Goal: Find contact information: Find contact information

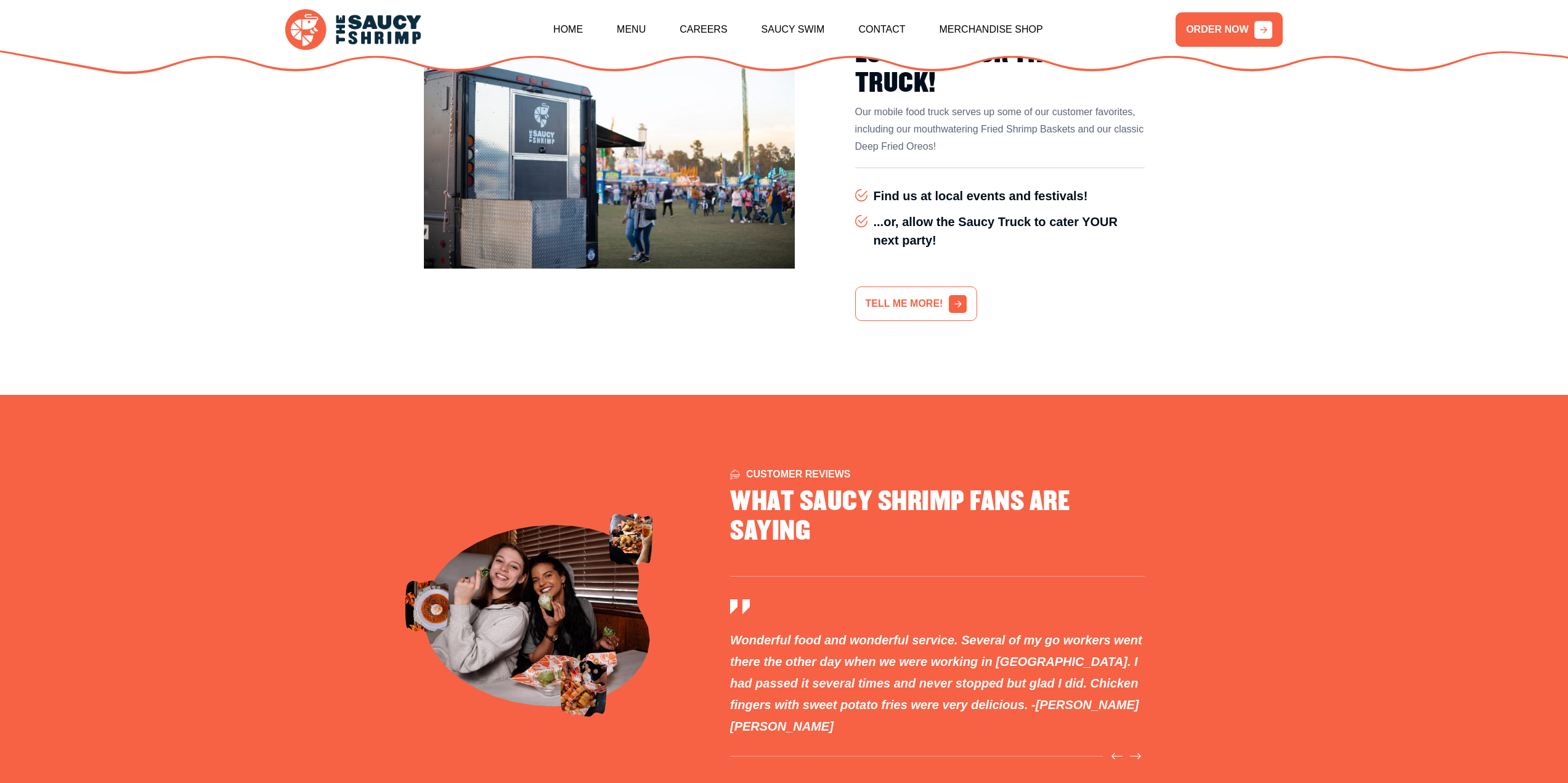
scroll to position [3515, 0]
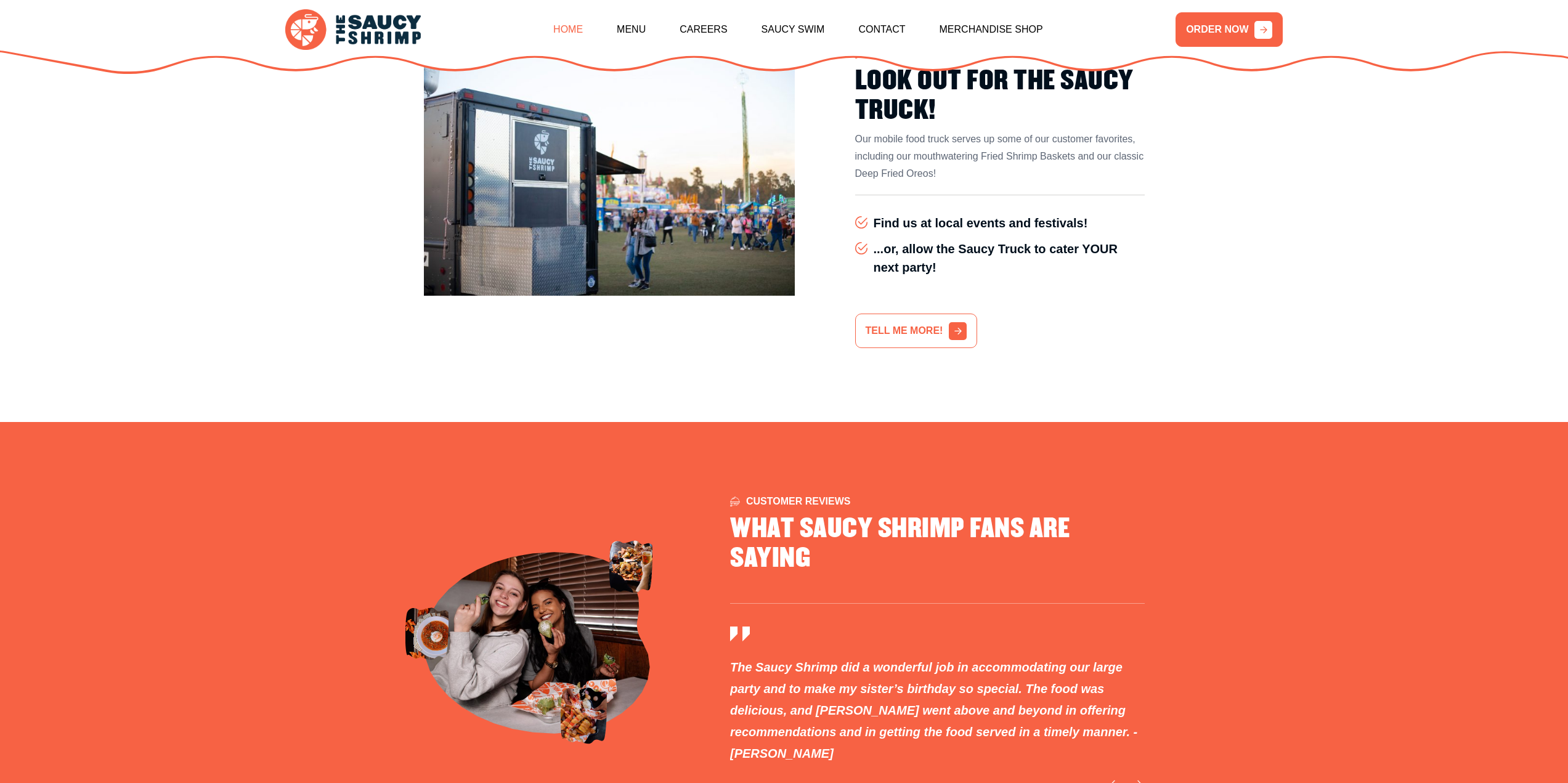
click at [567, 23] on link "Home" at bounding box center [567, 29] width 30 height 53
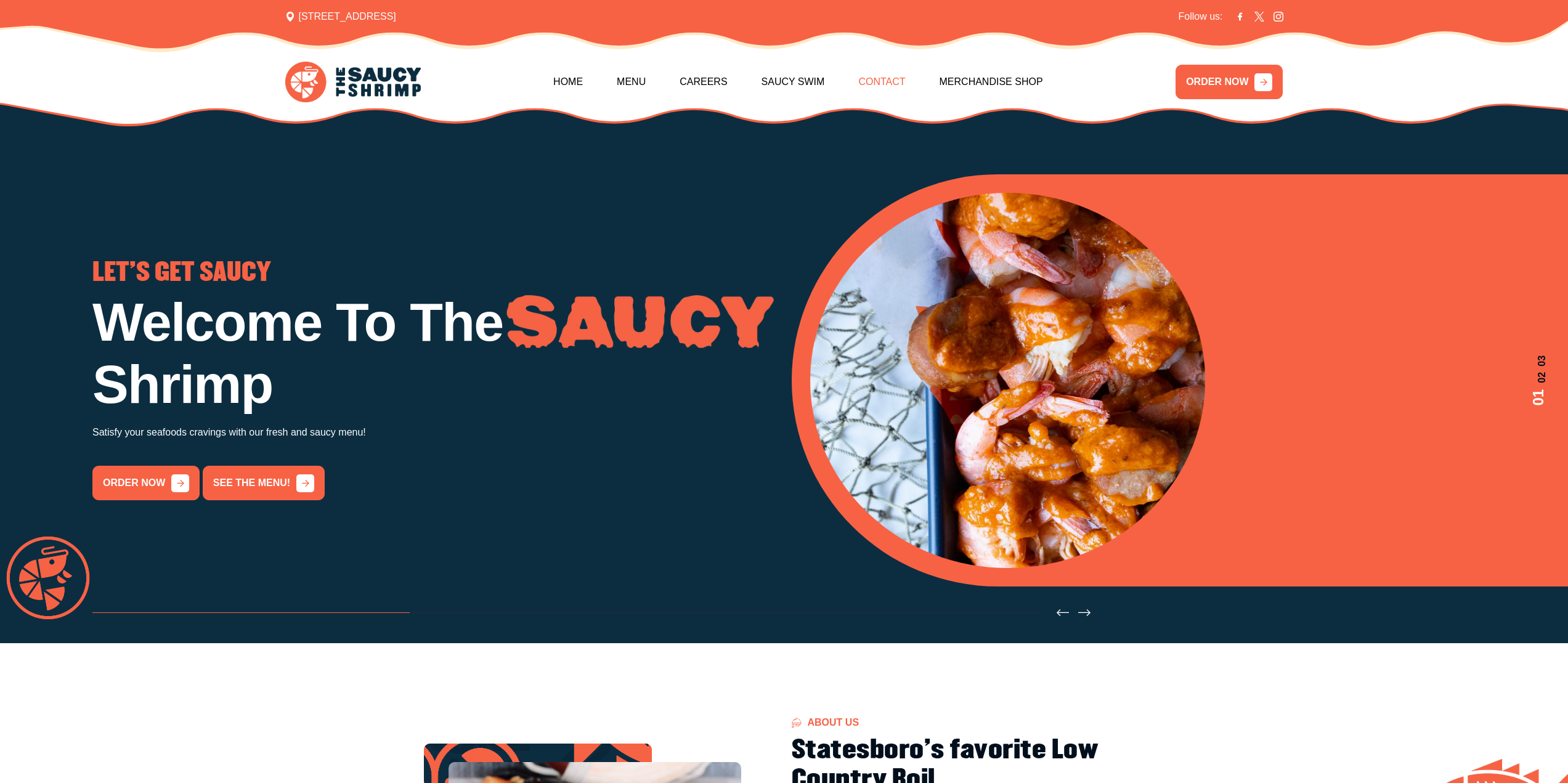
click at [887, 80] on link "Contact" at bounding box center [881, 82] width 47 height 53
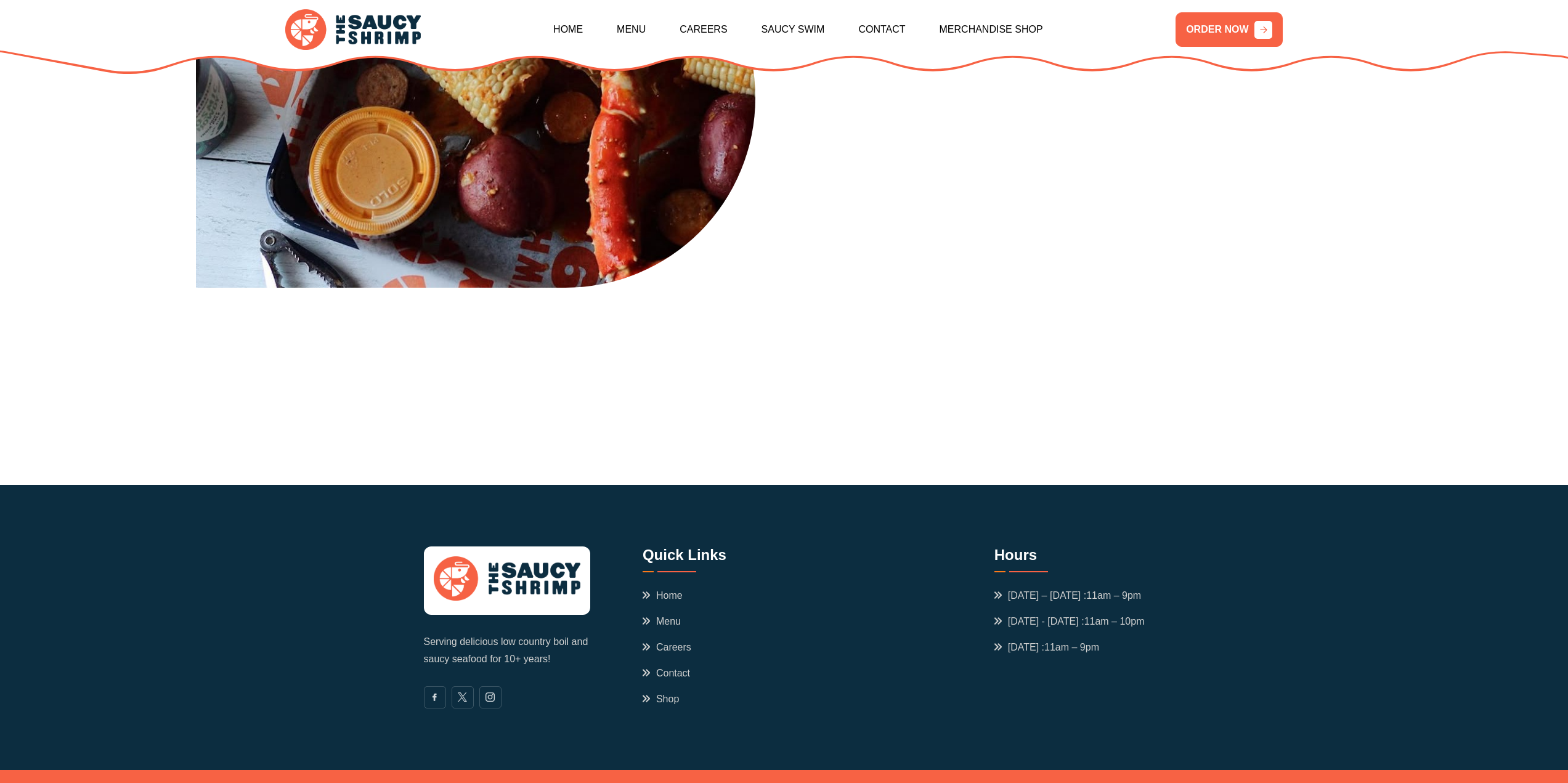
scroll to position [909, 0]
